Goal: Information Seeking & Learning: Learn about a topic

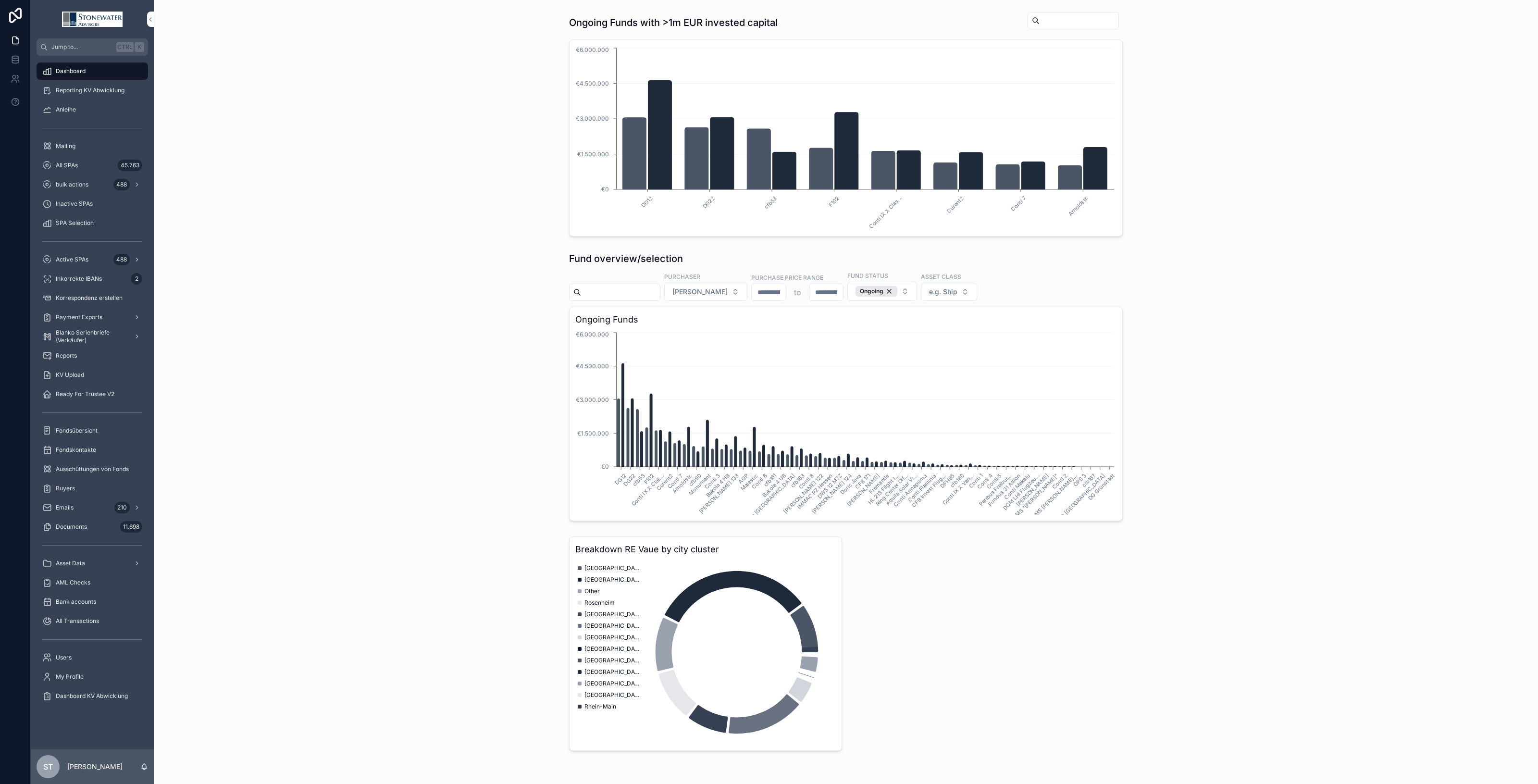
click at [70, 164] on span "All SPAs" at bounding box center [66, 165] width 22 height 8
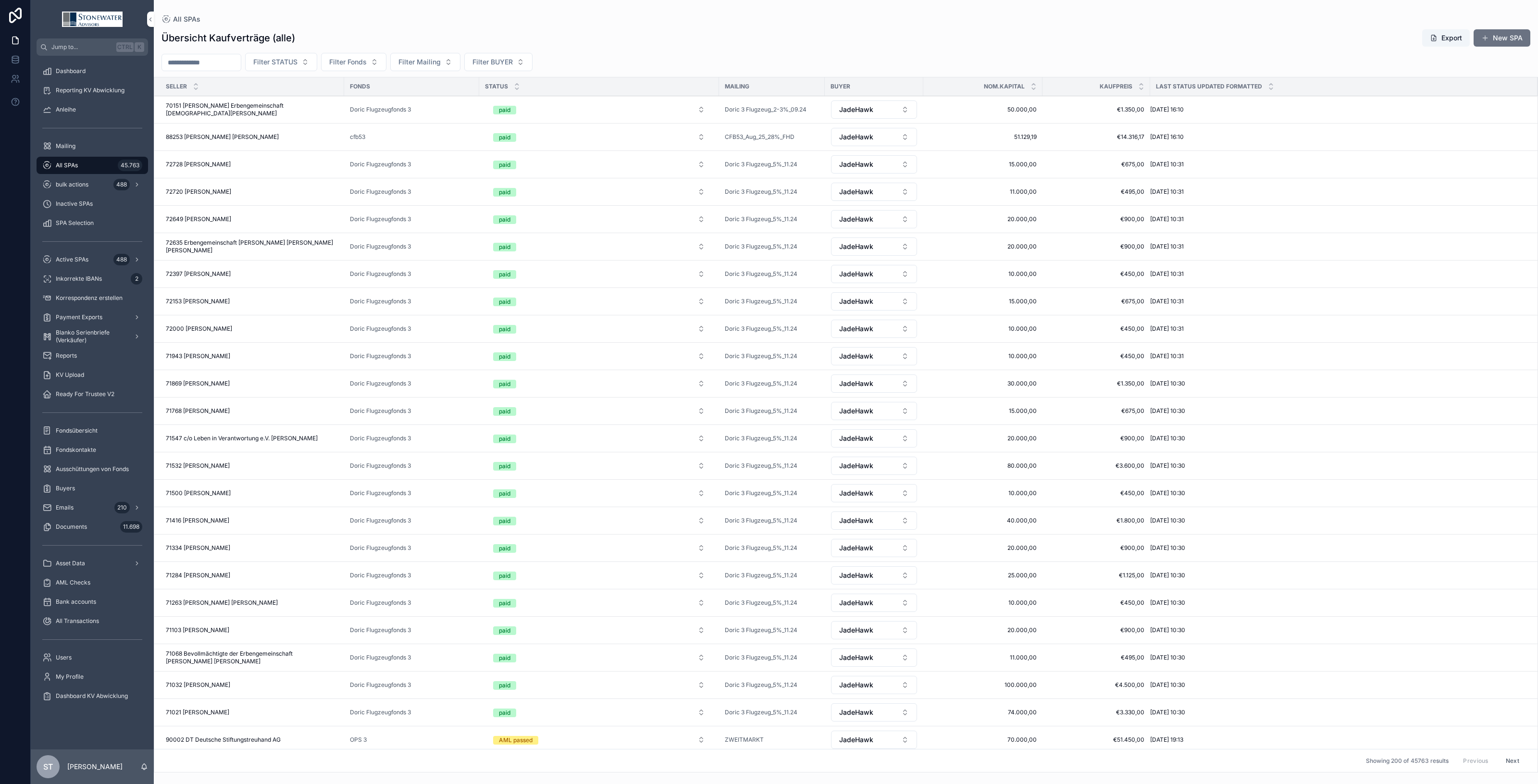
click at [458, 55] on button "Filter Mailing" at bounding box center [425, 62] width 70 height 19
click at [447, 222] on div "AGP 76%_09.25" at bounding box center [447, 225] width 134 height 15
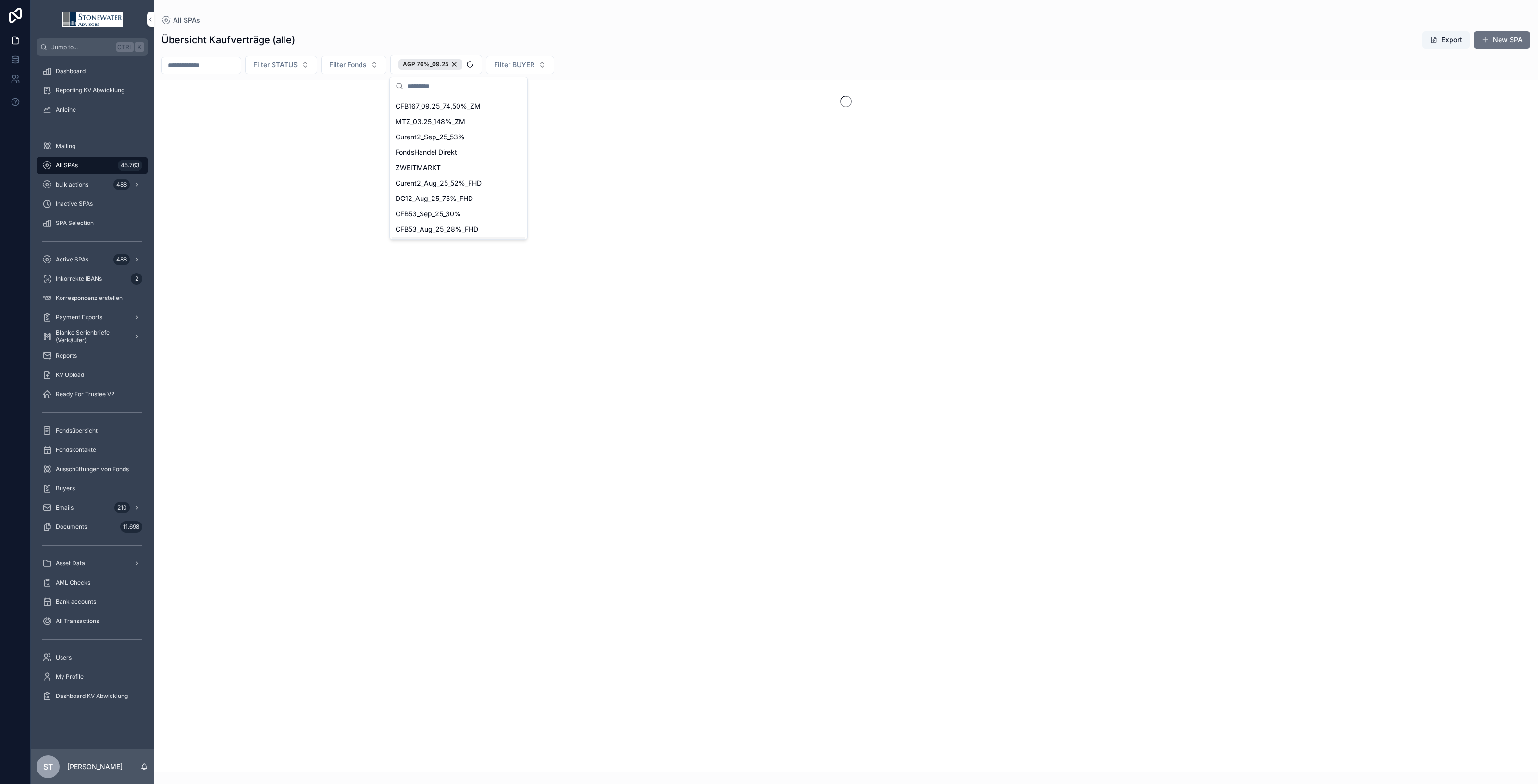
scroll to position [75, 0]
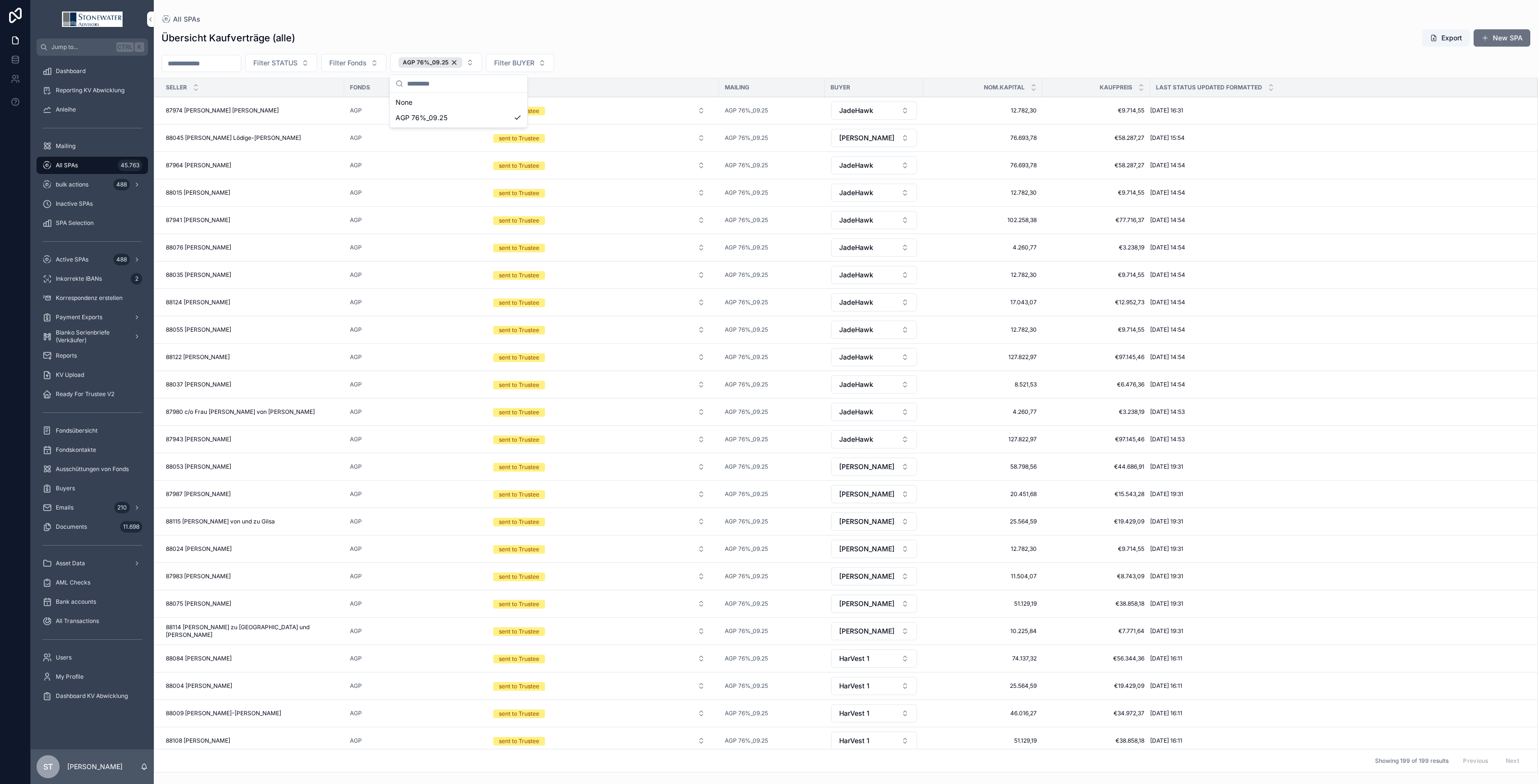
click at [731, 29] on div "Übersicht Kaufverträge (alle) Export New SPA" at bounding box center [845, 38] width 1369 height 19
click at [212, 65] on input "scrollable content" at bounding box center [201, 63] width 79 height 13
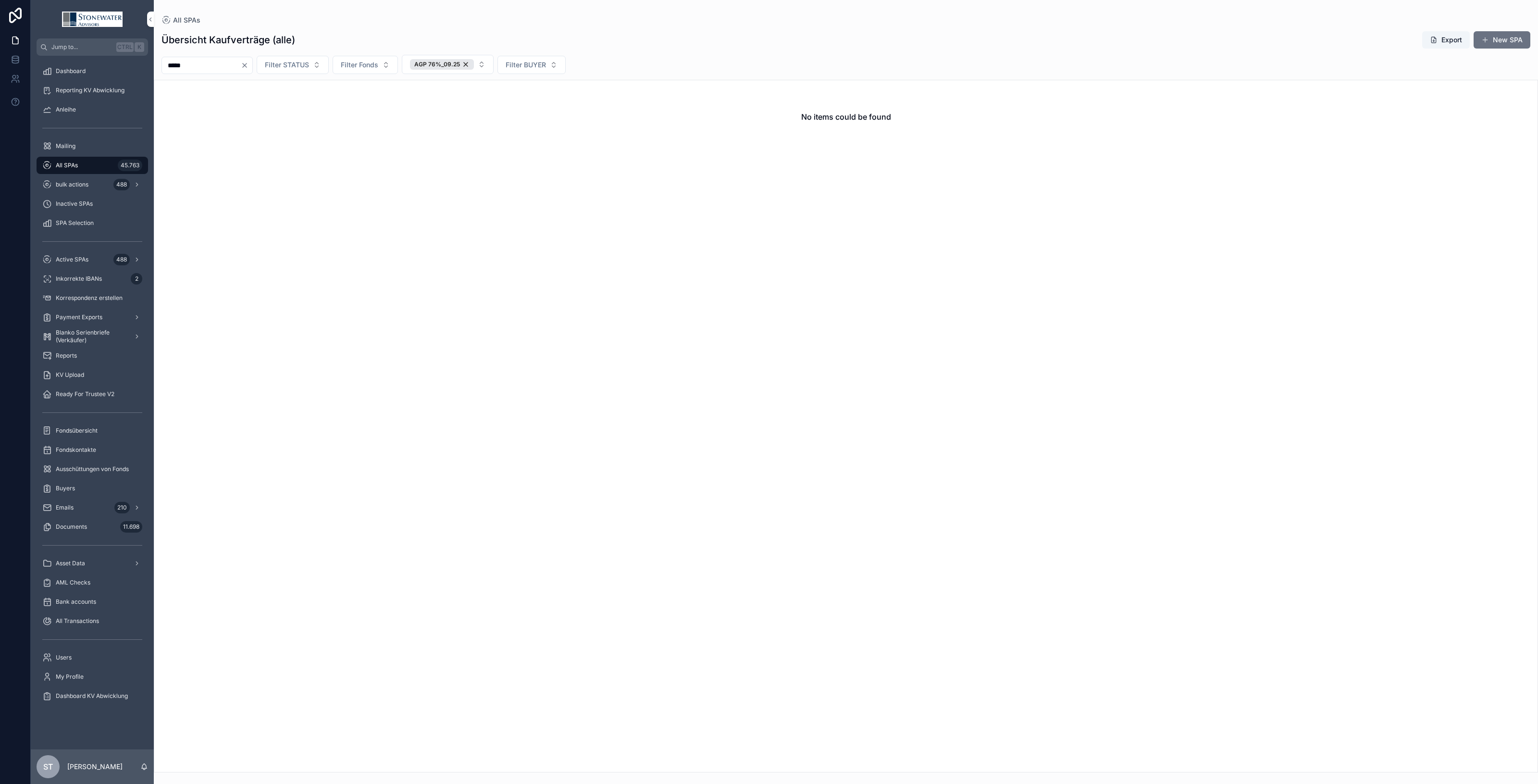
click at [474, 64] on div "AGP 76%_09.25" at bounding box center [442, 65] width 64 height 11
click at [78, 167] on span "All SPAs" at bounding box center [66, 165] width 22 height 8
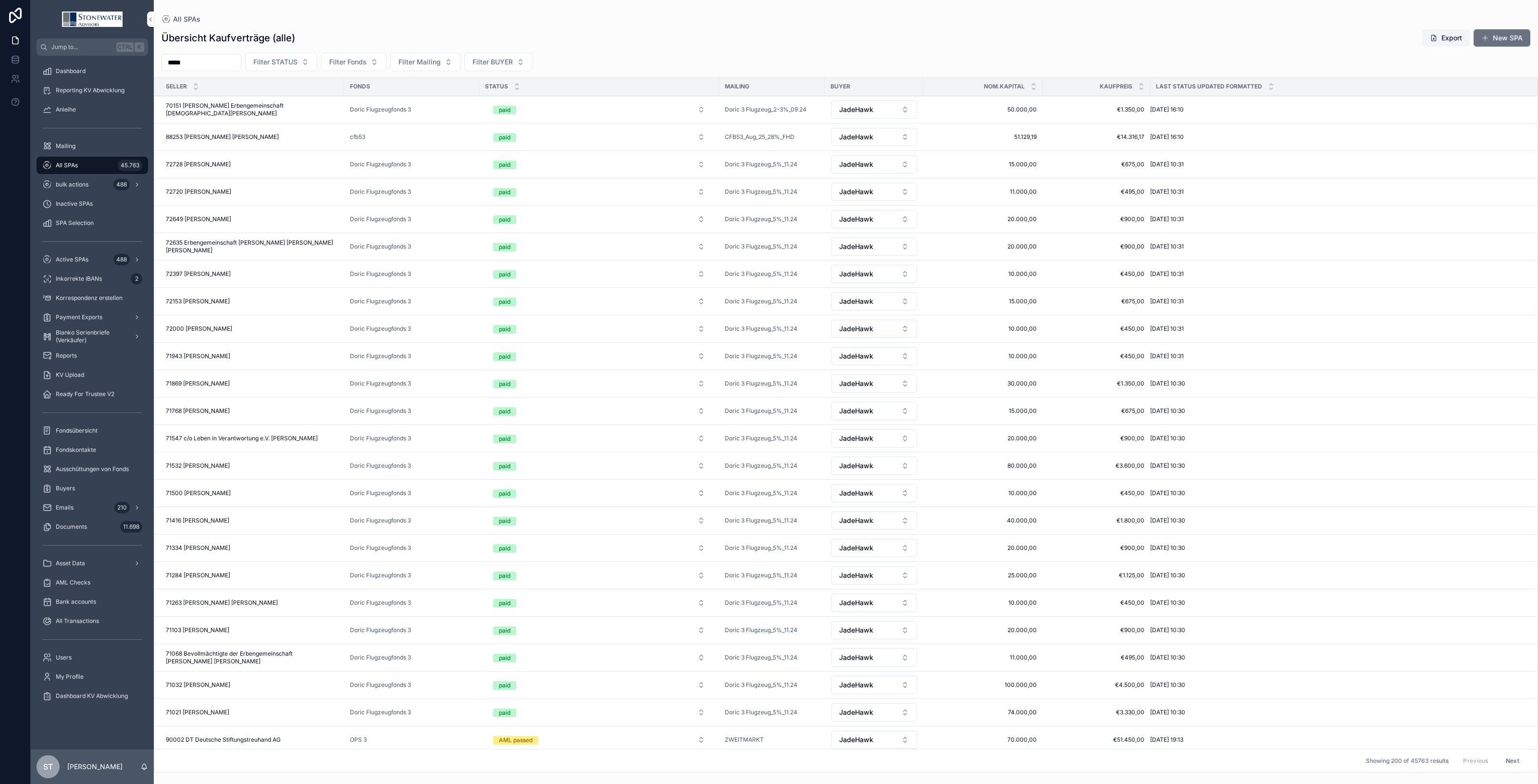
click at [207, 58] on input "*****" at bounding box center [201, 62] width 79 height 13
drag, startPoint x: 209, startPoint y: 61, endPoint x: 92, endPoint y: 59, distance: 117.0
click at [92, 59] on div "Jump to... Ctrl K Dashboard Reporting KV Abwicklung Anleihe Mailing All SPAs 45…" at bounding box center [784, 392] width 1507 height 784
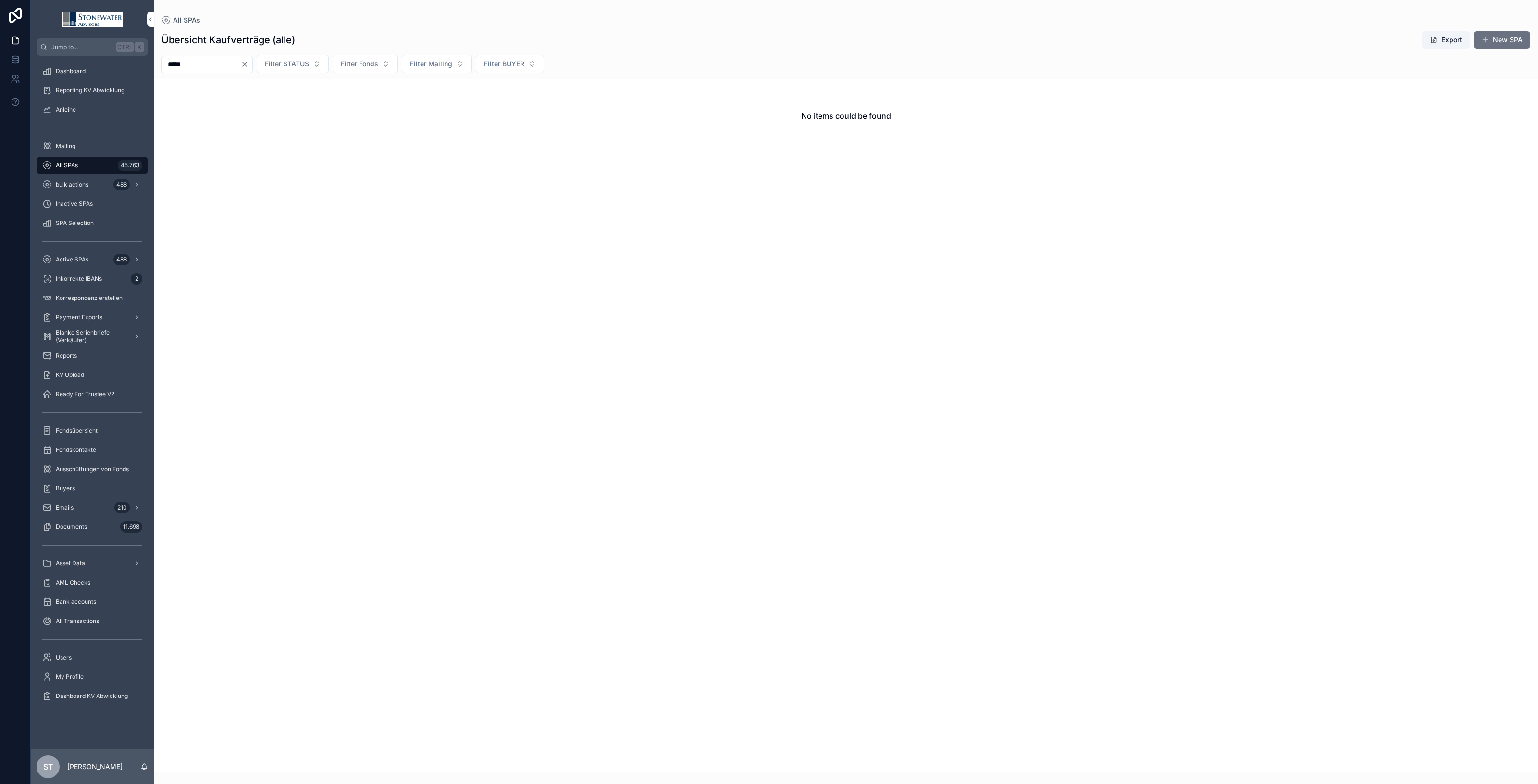
click at [70, 170] on div "All SPAs 45.763" at bounding box center [92, 165] width 100 height 15
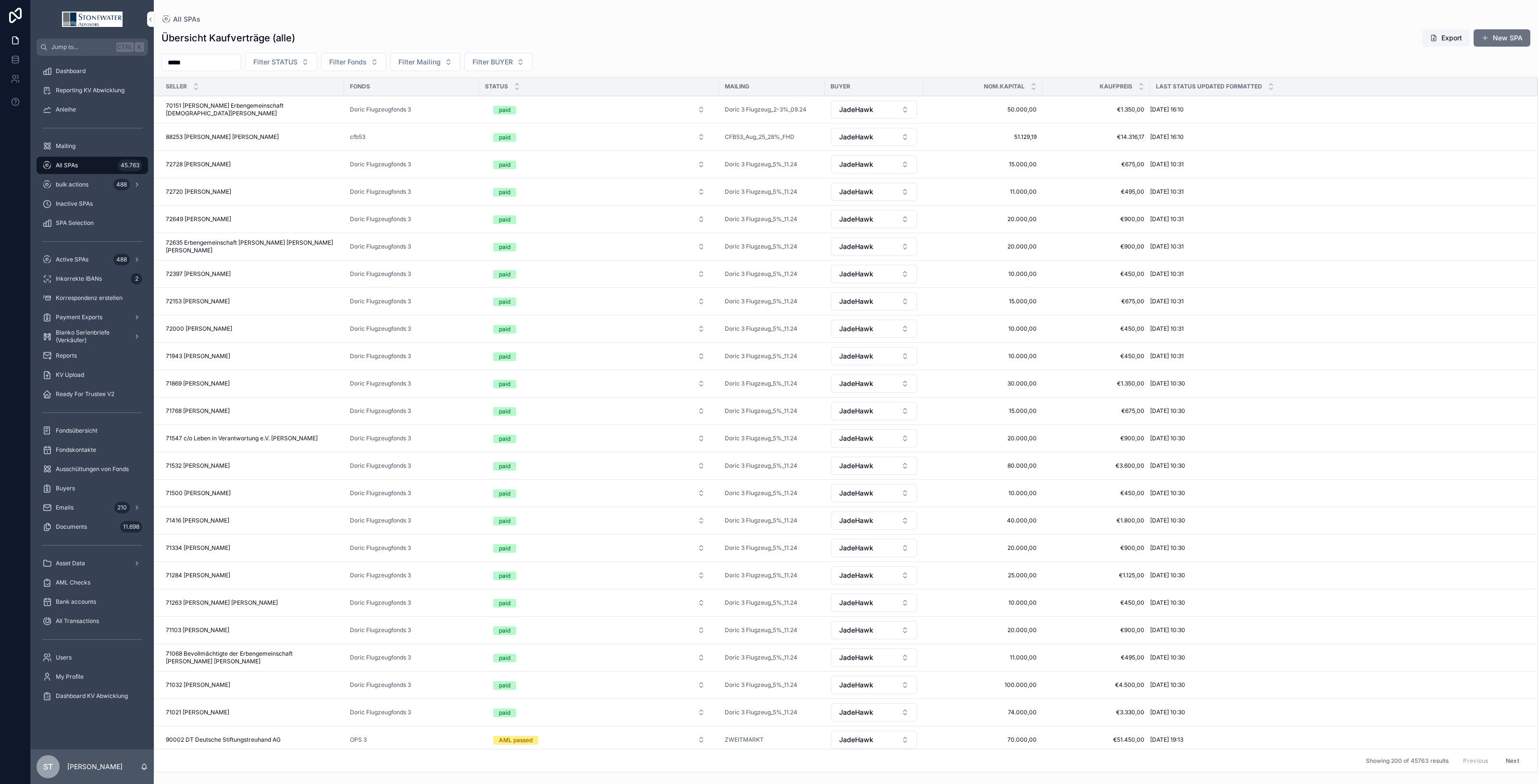
click at [227, 58] on input "*****" at bounding box center [201, 62] width 79 height 13
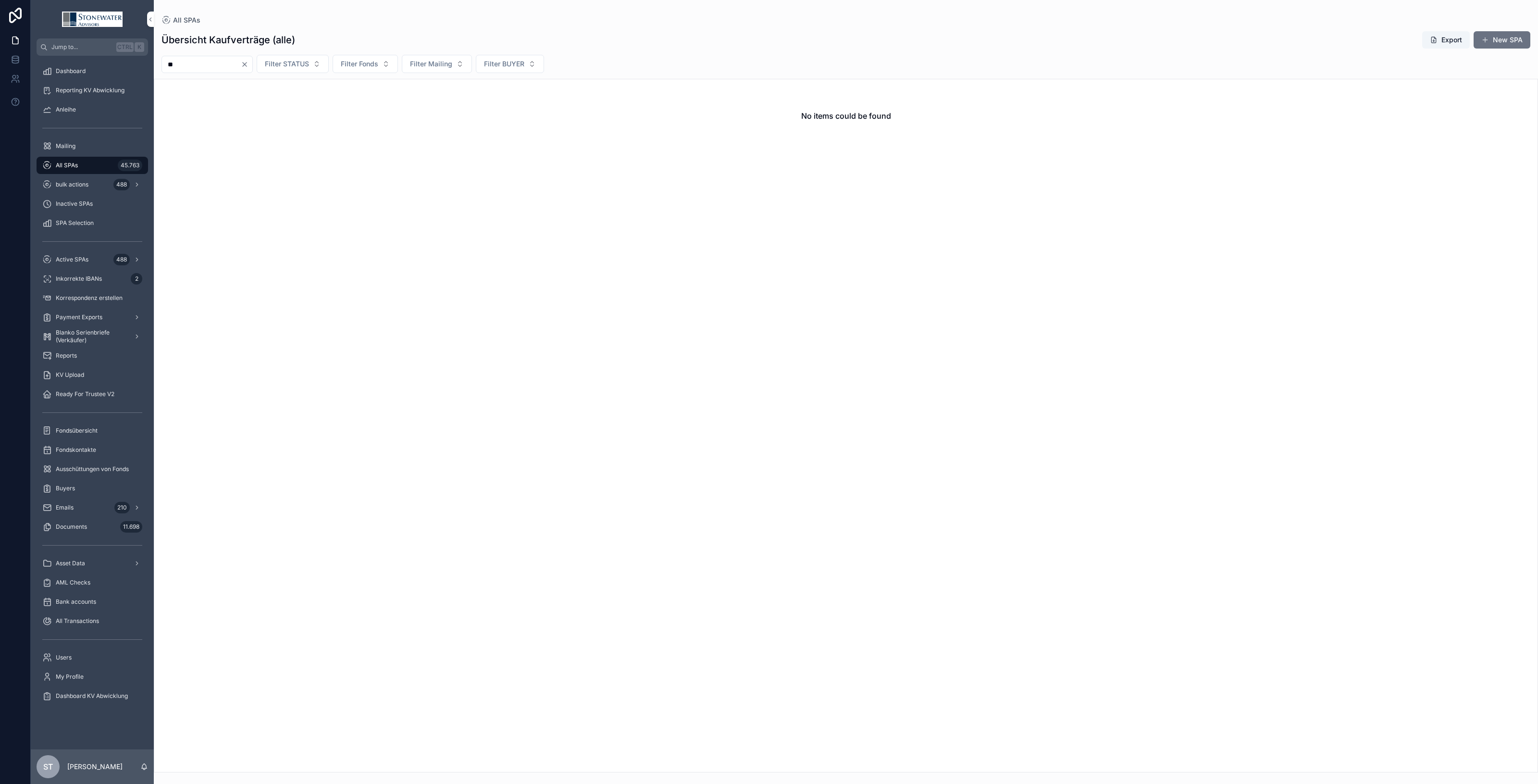
type input "*"
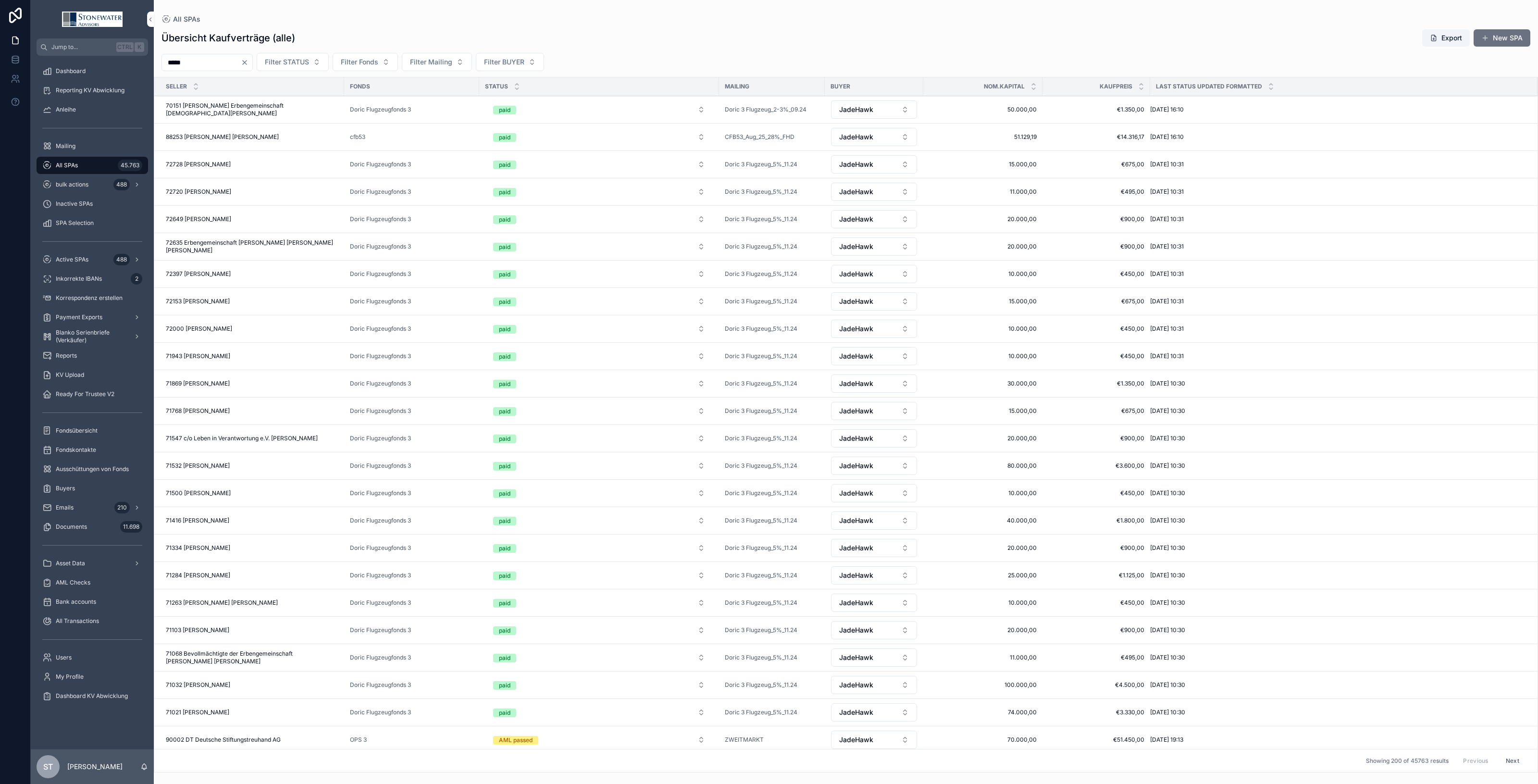
type input "*****"
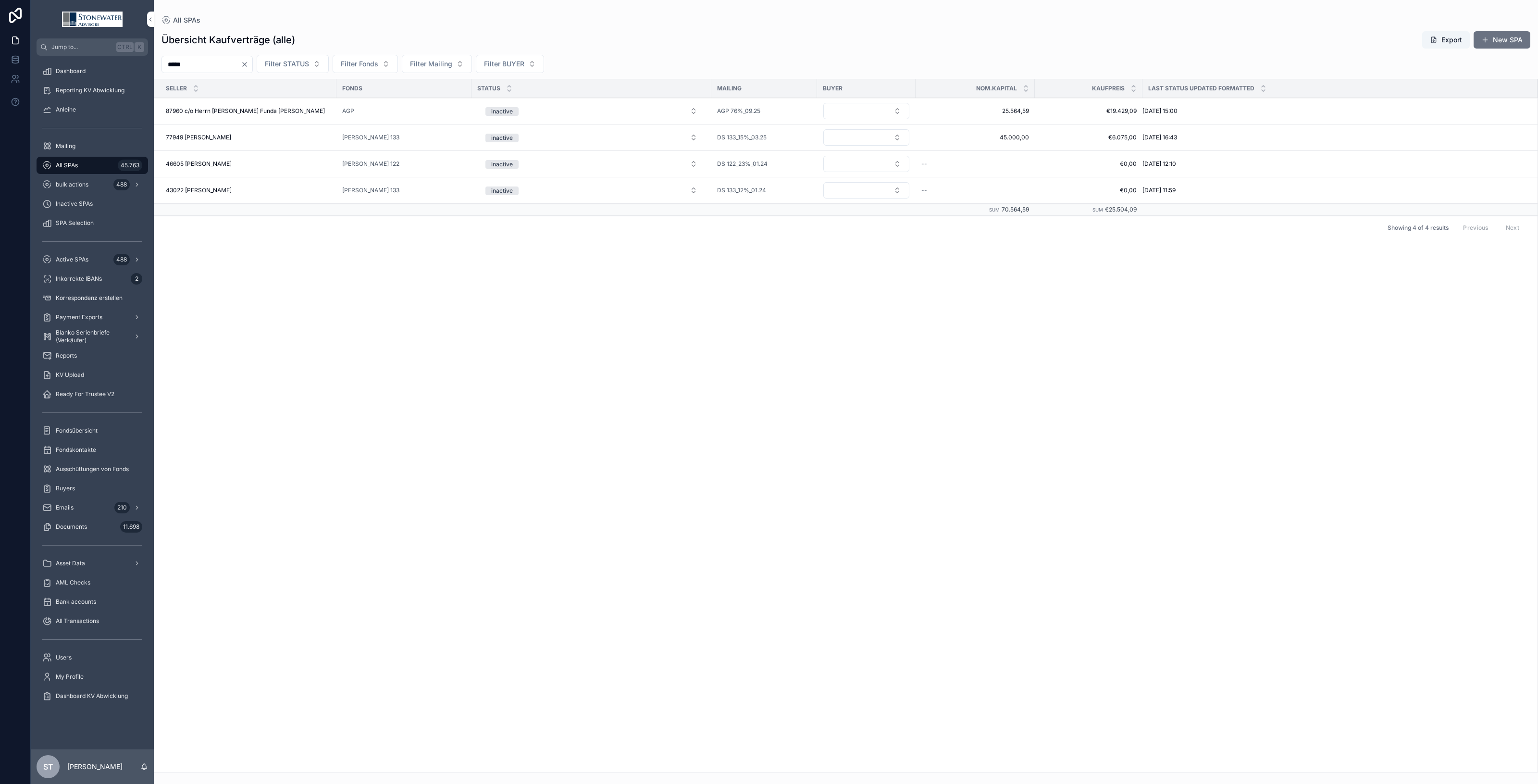
click at [299, 109] on div "87960 c/o Herrn [PERSON_NAME] Funda [PERSON_NAME] 87960 c/o Herrn [PERSON_NAME]…" at bounding box center [248, 111] width 165 height 8
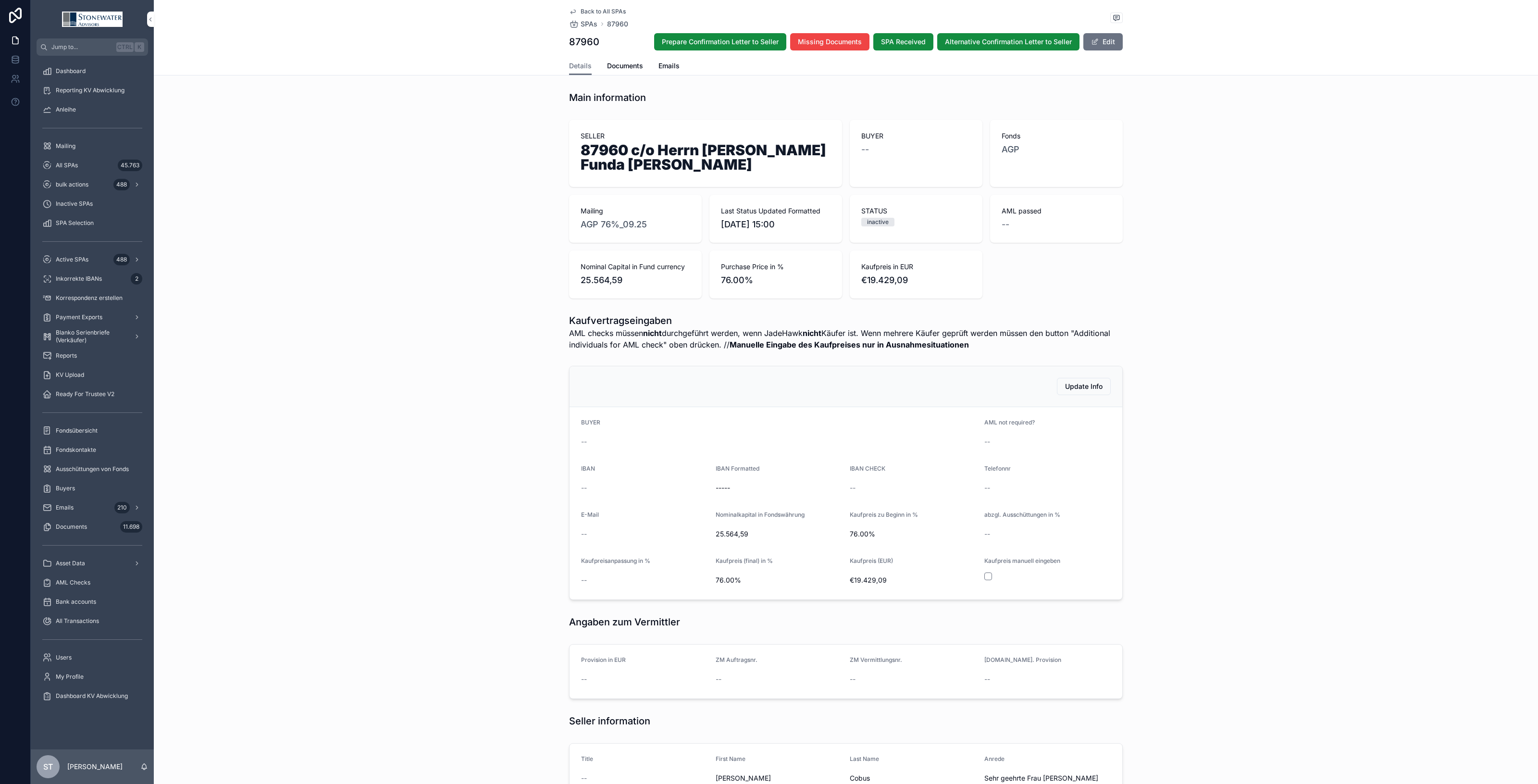
click at [586, 8] on span "Back to All SPAs" at bounding box center [602, 12] width 45 height 8
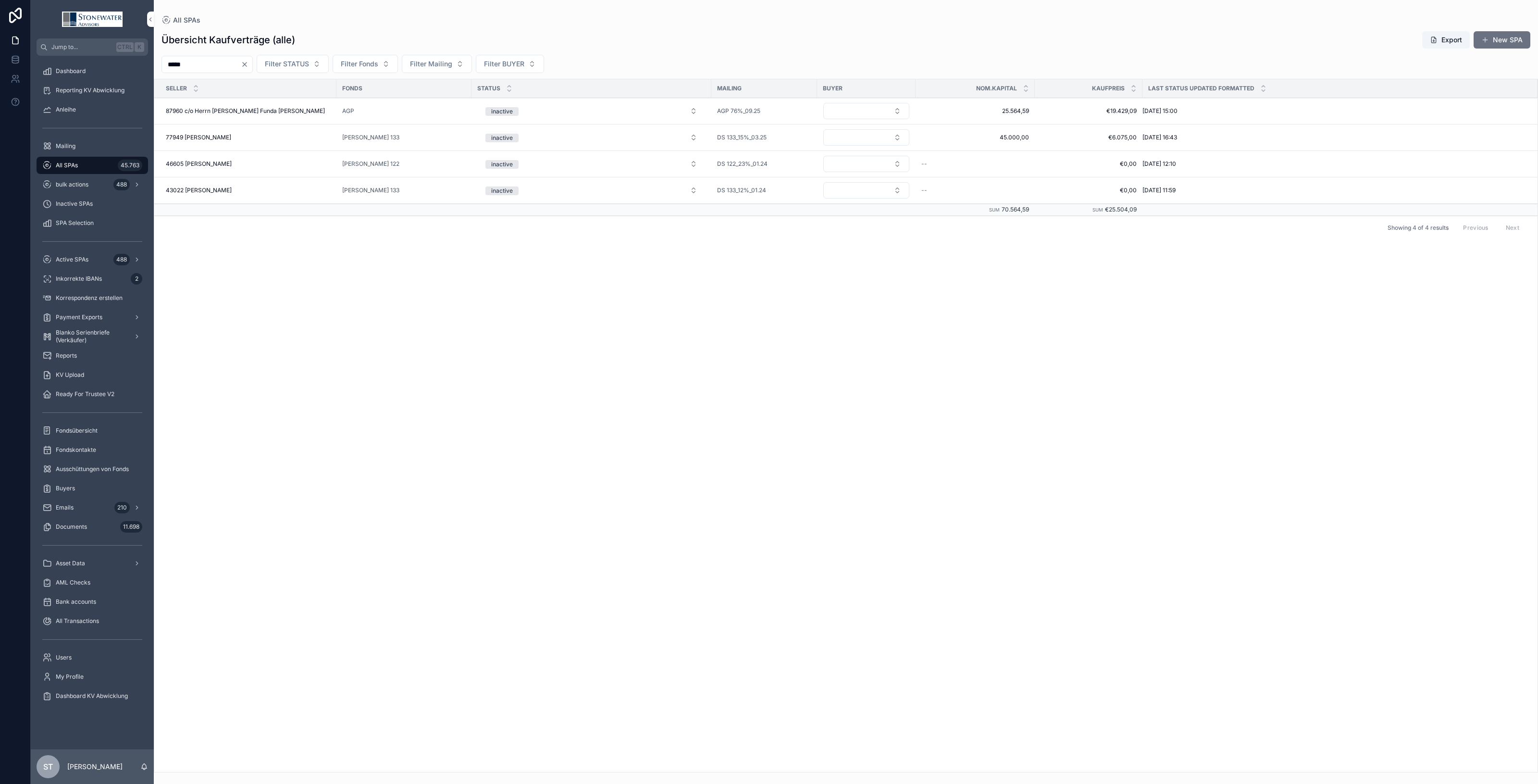
drag, startPoint x: 213, startPoint y: 60, endPoint x: 81, endPoint y: 76, distance: 133.0
click at [81, 76] on div "Jump to... Ctrl K Dashboard Reporting KV Abwicklung Anleihe Mailing All SPAs 45…" at bounding box center [784, 392] width 1507 height 784
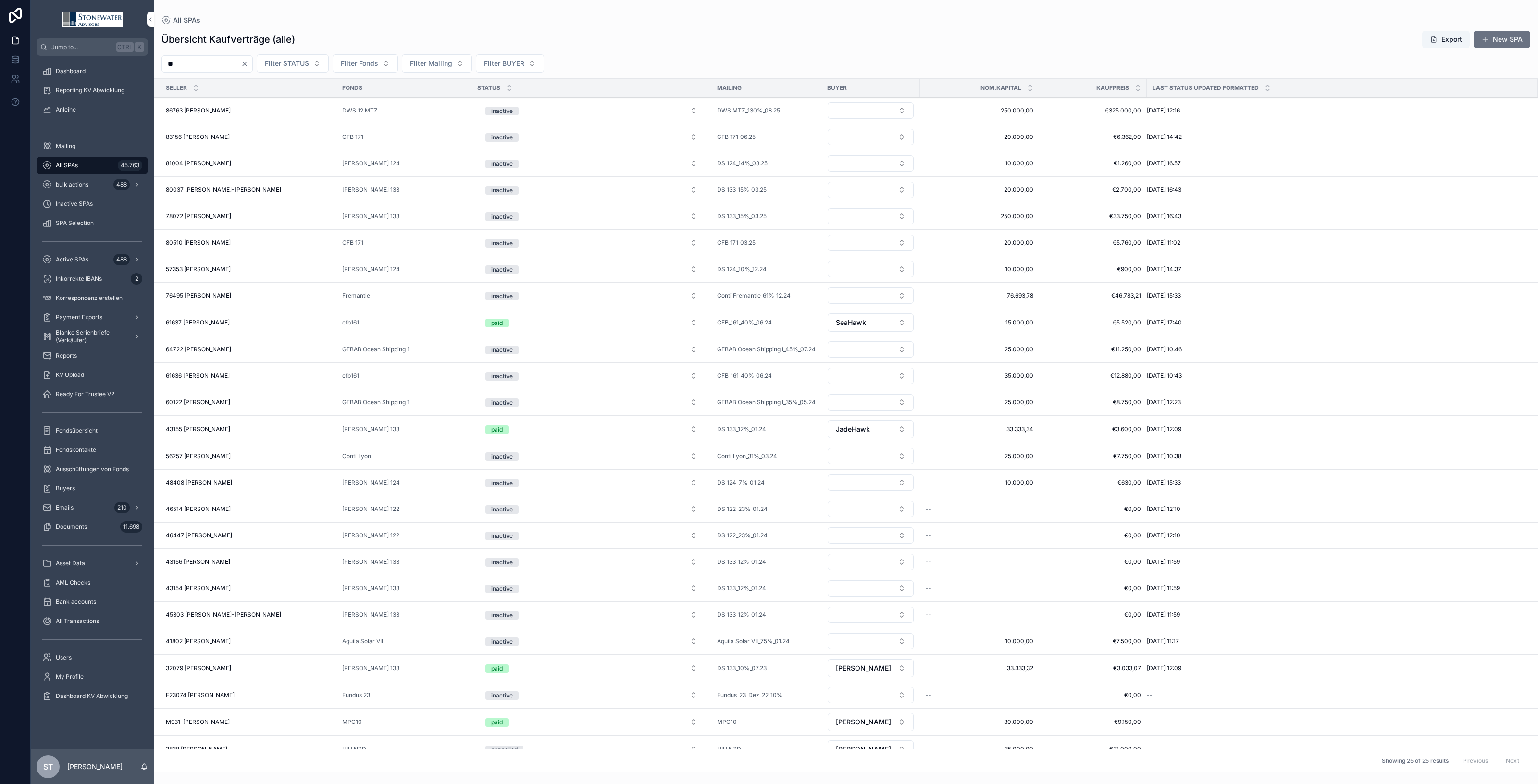
type input "*"
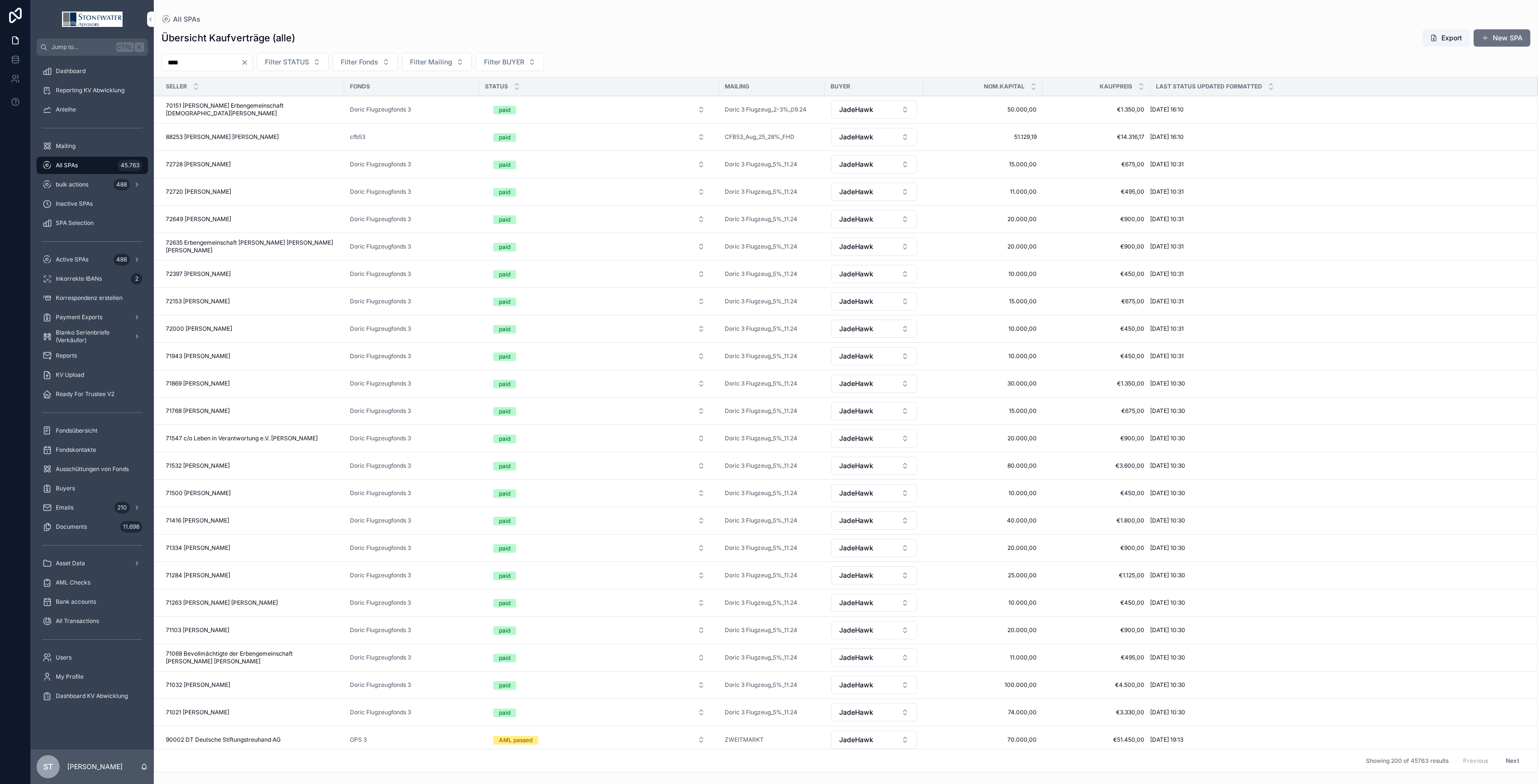
type input "****"
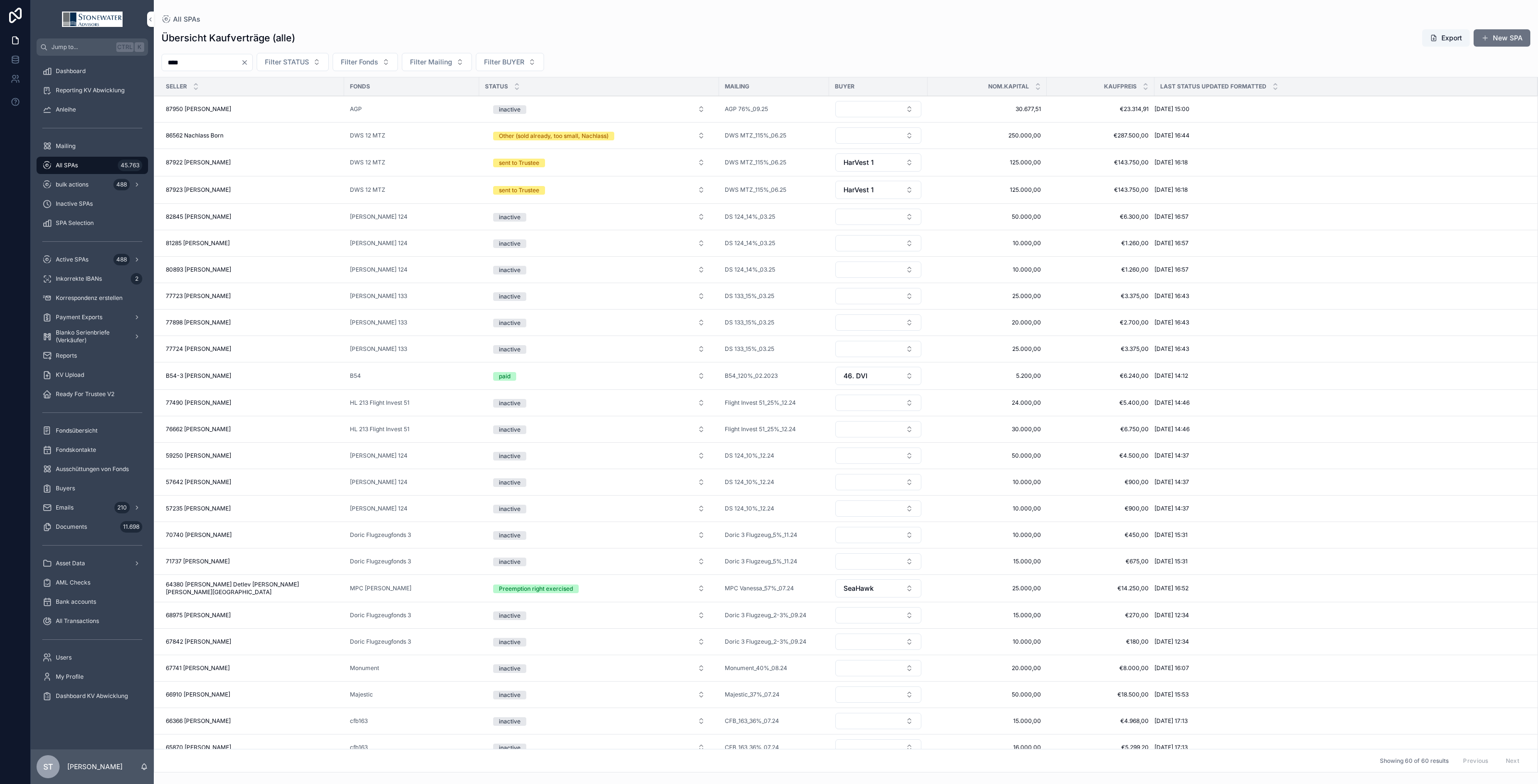
click at [250, 106] on div "87950 [PERSON_NAME] Born 87950 [PERSON_NAME]" at bounding box center [252, 109] width 173 height 8
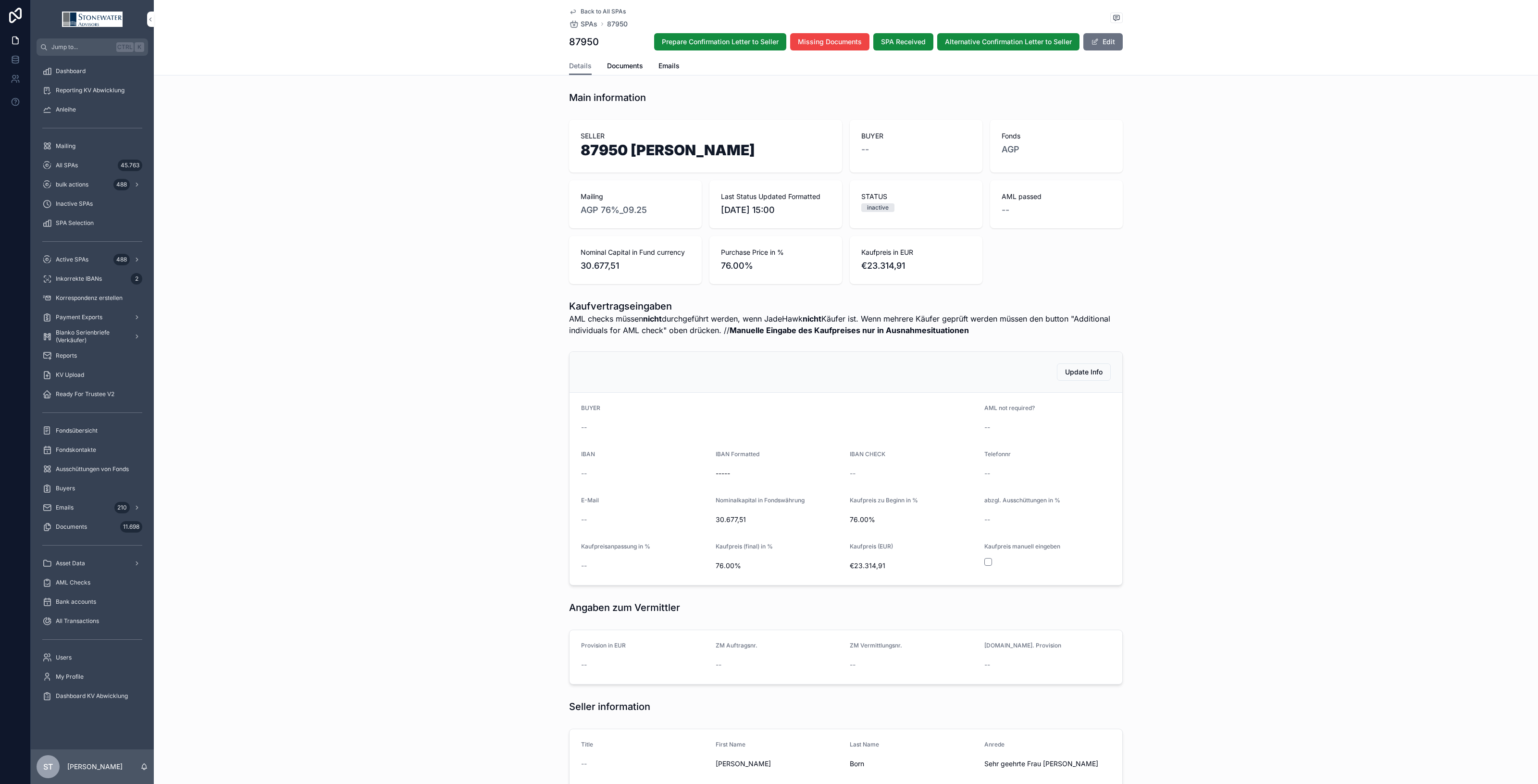
click at [1402, 611] on div "Angaben zum Vermittler" at bounding box center [846, 608] width 1384 height 21
click at [592, 13] on span "Back to All SPAs" at bounding box center [602, 12] width 45 height 8
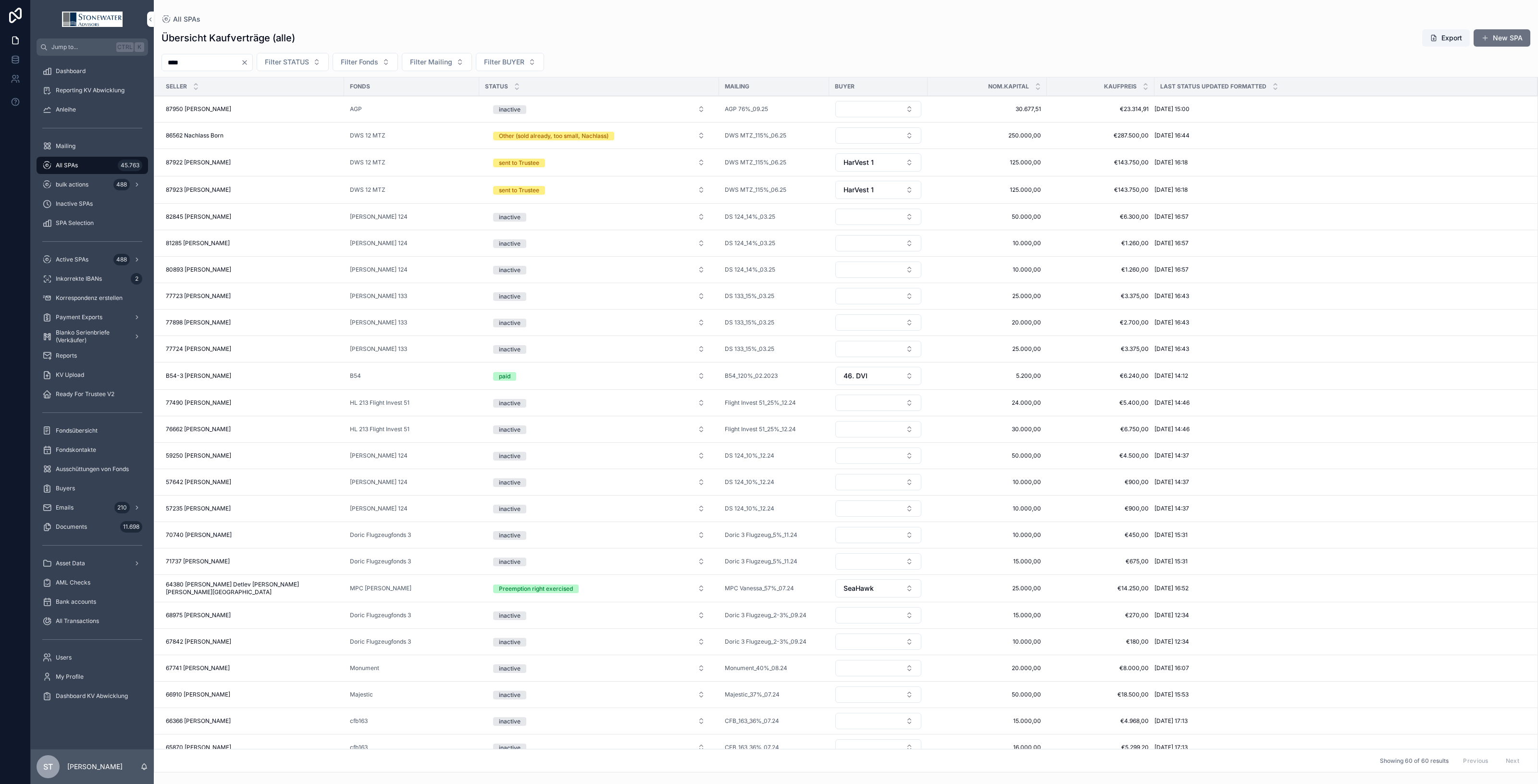
click at [263, 109] on div "87950 [PERSON_NAME] Born 87950 [PERSON_NAME]" at bounding box center [252, 109] width 173 height 8
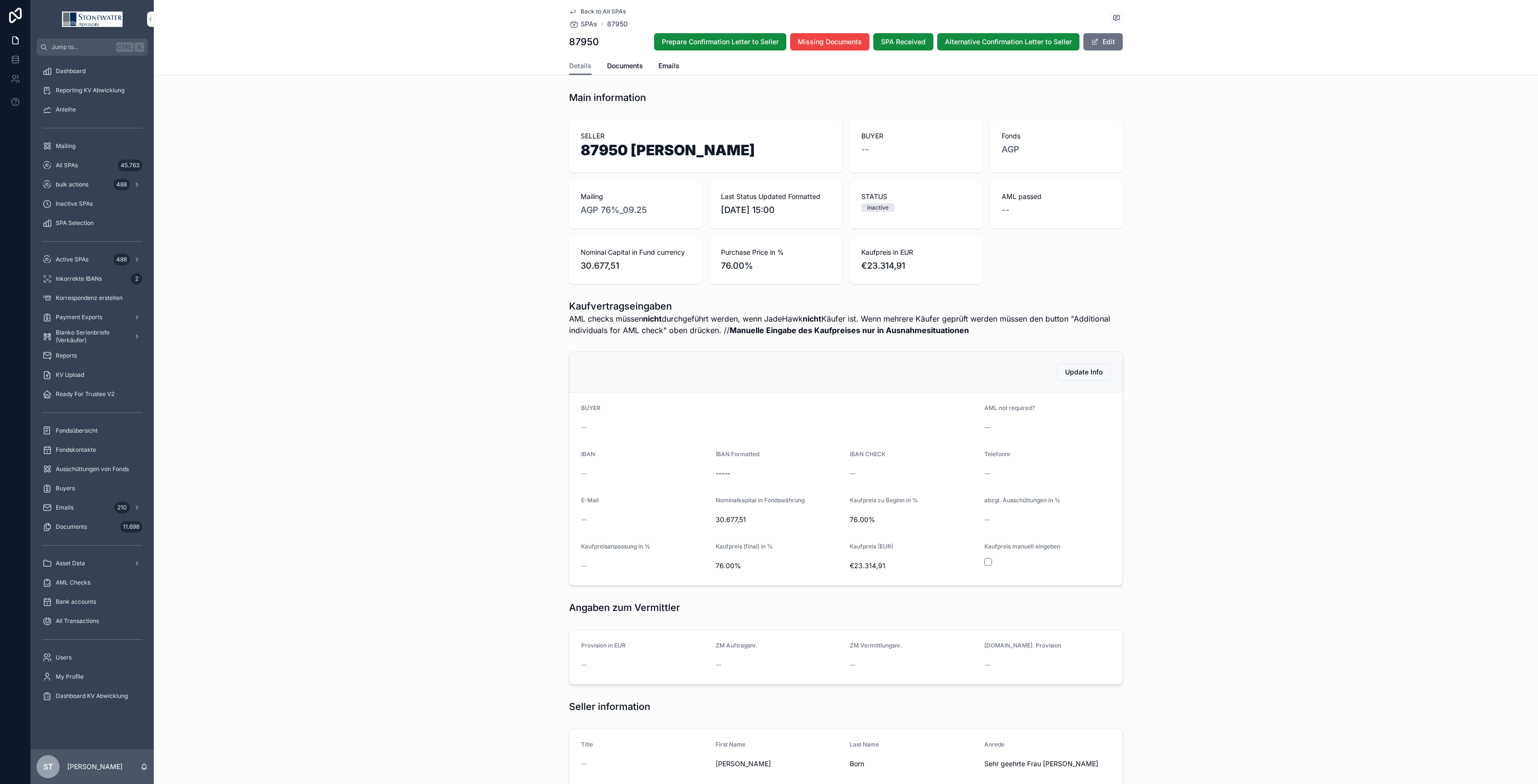
click at [633, 150] on h1 "87950 [PERSON_NAME]" at bounding box center [705, 151] width 250 height 19
drag, startPoint x: 630, startPoint y: 150, endPoint x: 701, endPoint y: 146, distance: 71.1
click at [701, 146] on h1 "87950 [PERSON_NAME]" at bounding box center [705, 151] width 250 height 19
click at [689, 151] on h1 "87950 [PERSON_NAME]" at bounding box center [705, 151] width 250 height 19
click at [656, 155] on h1 "87950 [PERSON_NAME]" at bounding box center [705, 151] width 250 height 19
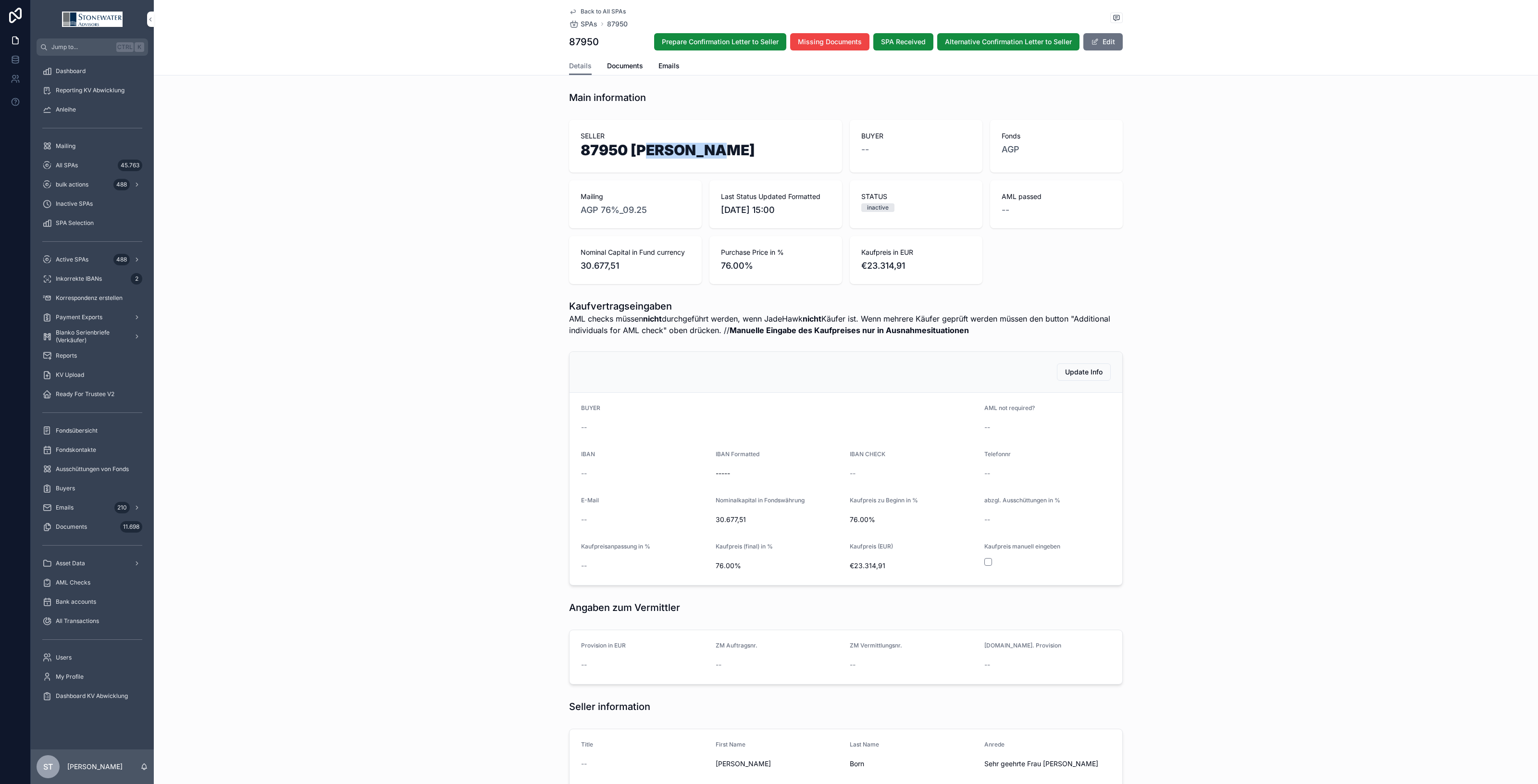
drag, startPoint x: 645, startPoint y: 154, endPoint x: 700, endPoint y: 150, distance: 55.1
click at [700, 150] on h1 "87950 [PERSON_NAME]" at bounding box center [705, 151] width 250 height 19
click at [700, 148] on h1 "87950 [PERSON_NAME]" at bounding box center [705, 151] width 250 height 19
click at [703, 147] on h1 "87950 [PERSON_NAME]" at bounding box center [705, 151] width 250 height 19
click at [613, 11] on span "Back to All SPAs" at bounding box center [602, 12] width 45 height 8
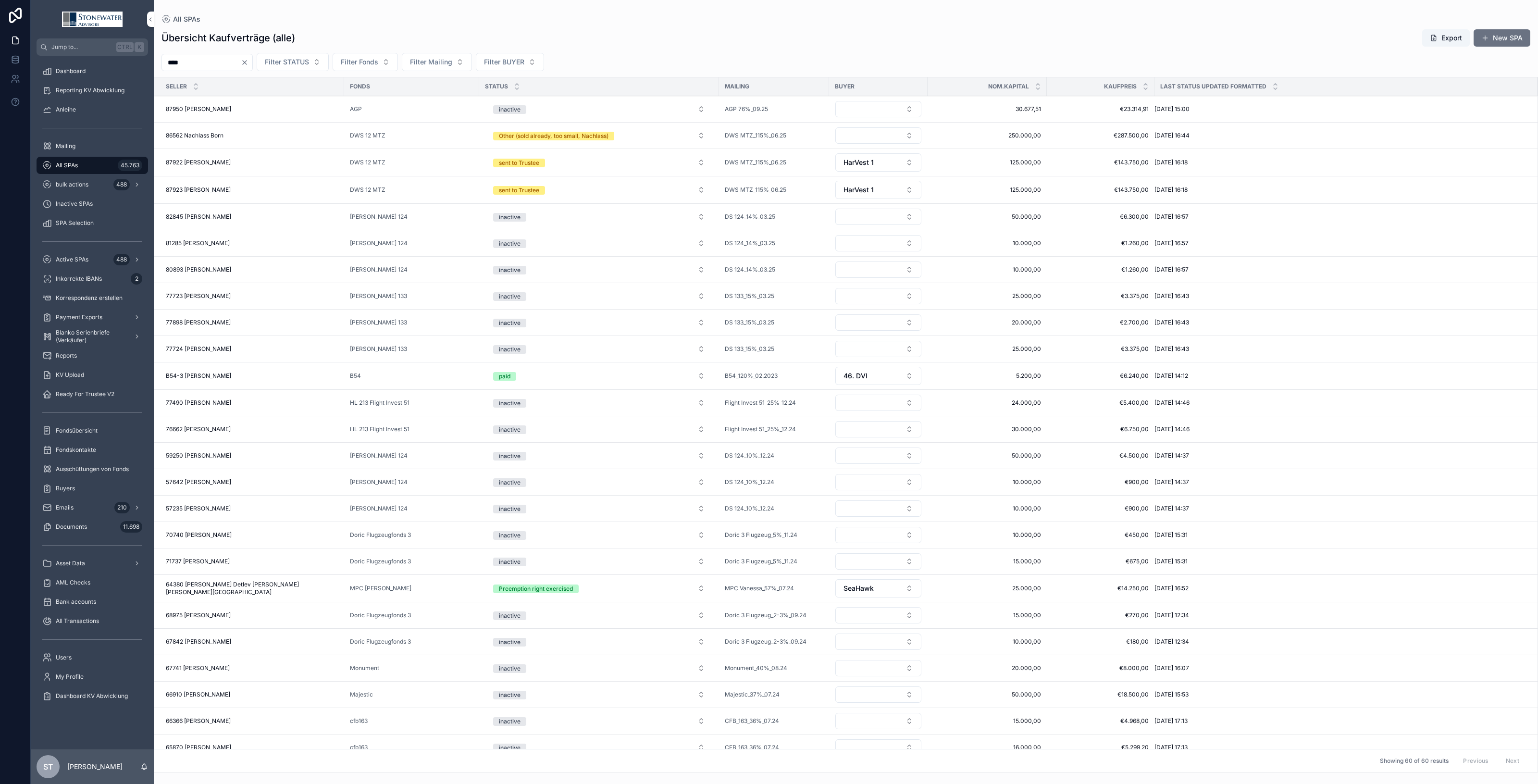
click at [251, 109] on div "87950 [PERSON_NAME] Born 87950 [PERSON_NAME]" at bounding box center [252, 109] width 173 height 8
